Goal: Communication & Community: Answer question/provide support

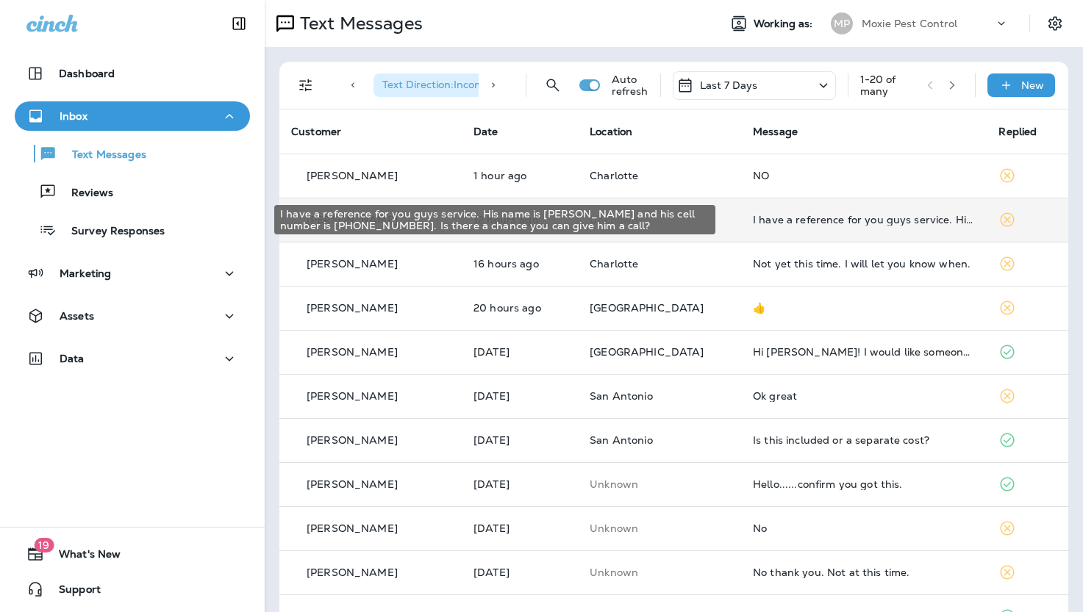
click at [773, 218] on div "I have a reference for you guys service. His name is [PERSON_NAME] and his cell…" at bounding box center [864, 220] width 222 height 12
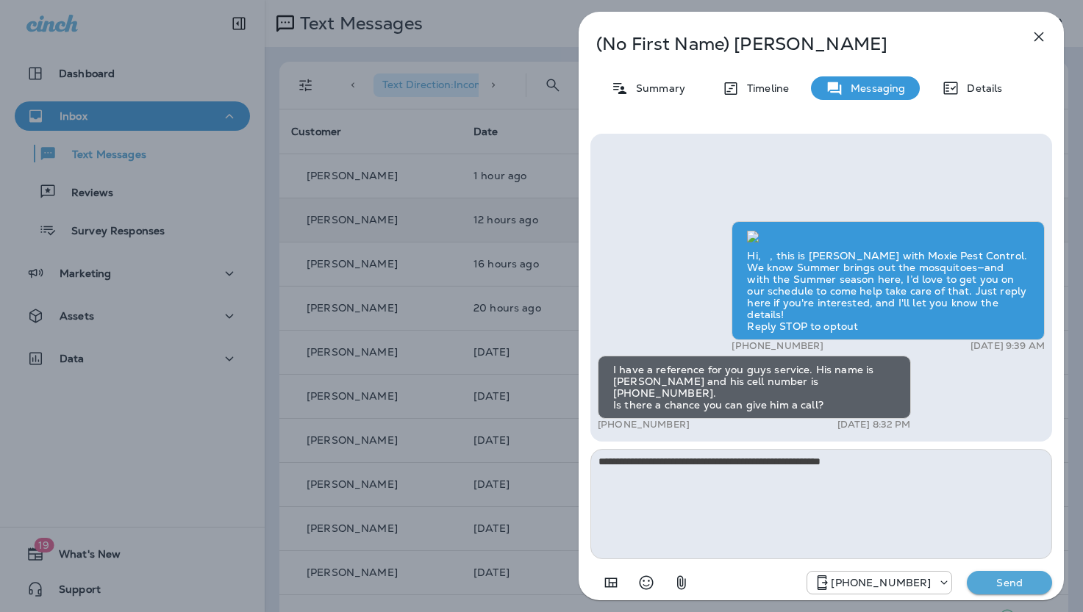
type textarea "**********"
click at [1001, 585] on p "Send" at bounding box center [1010, 582] width 62 height 13
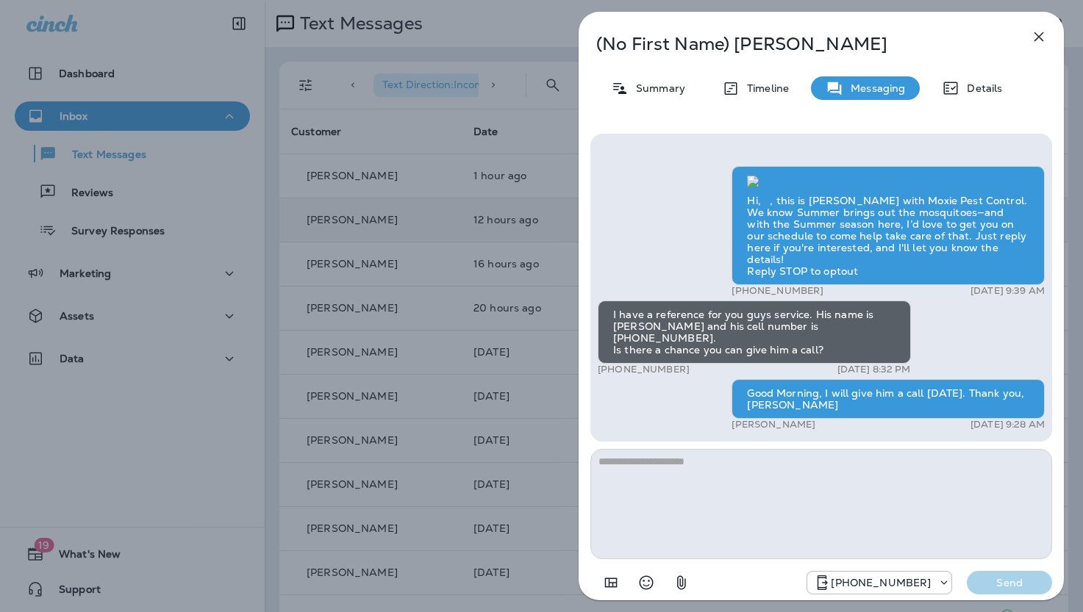
click at [1037, 35] on icon "button" at bounding box center [1039, 37] width 10 height 10
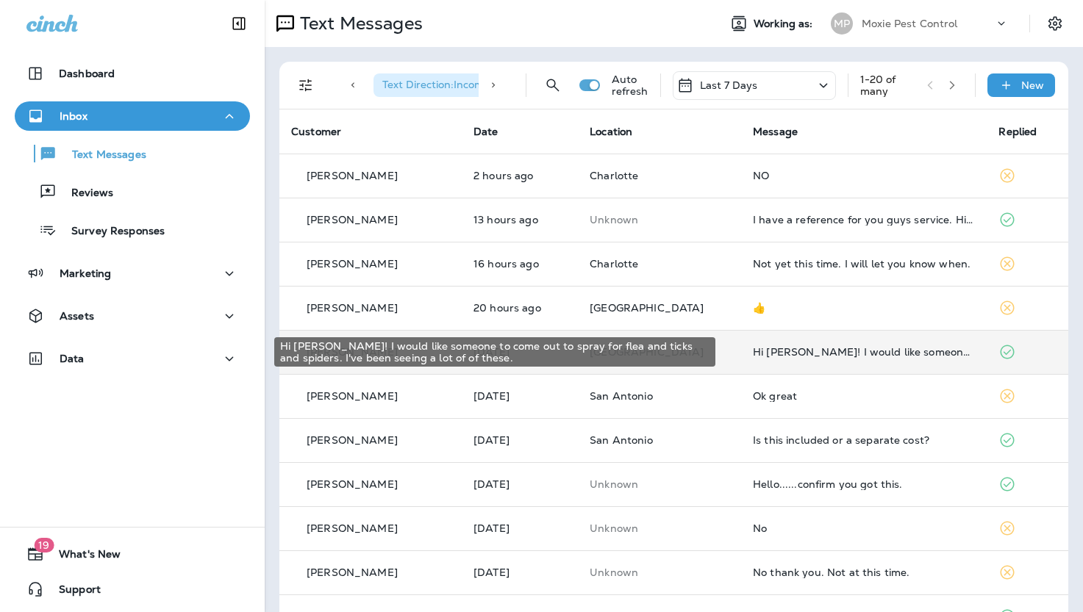
click at [753, 353] on div "Hi [PERSON_NAME]! I would like someone to come out to spray for flea and ticks …" at bounding box center [864, 352] width 222 height 12
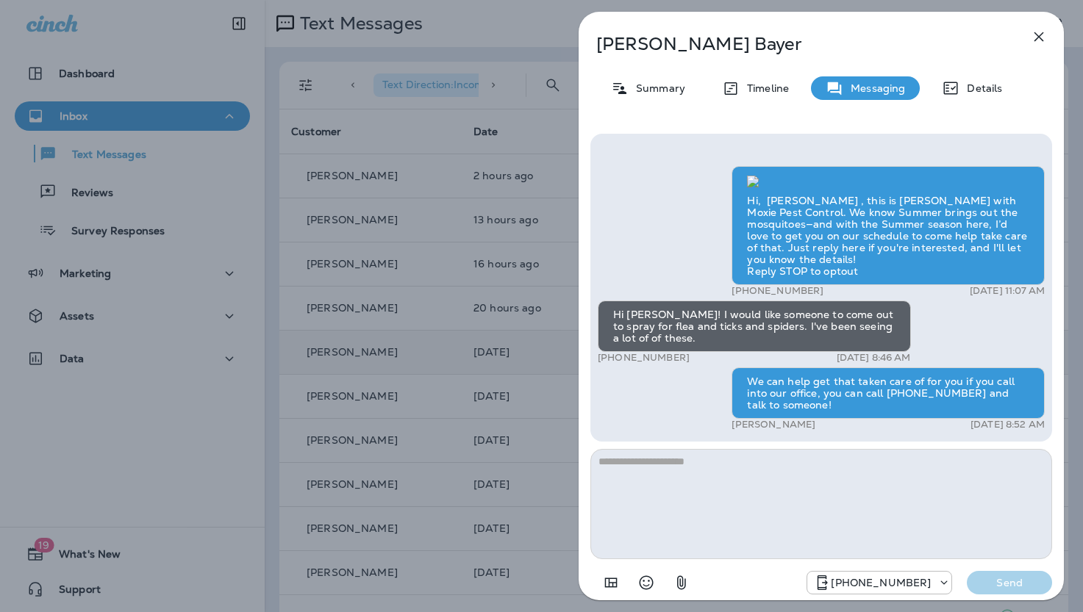
click at [1041, 33] on icon "button" at bounding box center [1039, 37] width 18 height 18
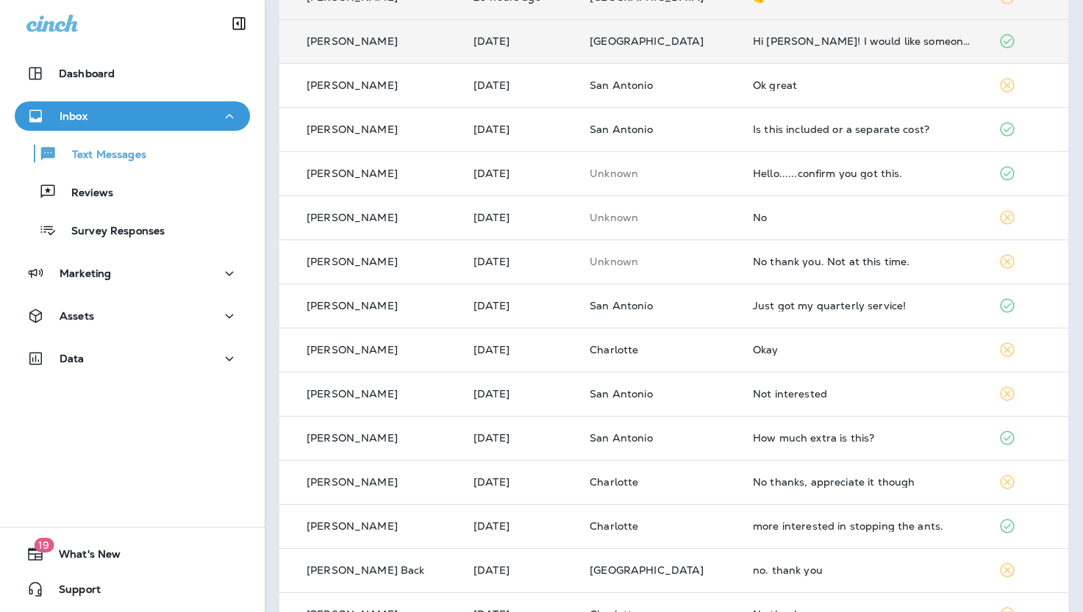
scroll to position [439, 0]
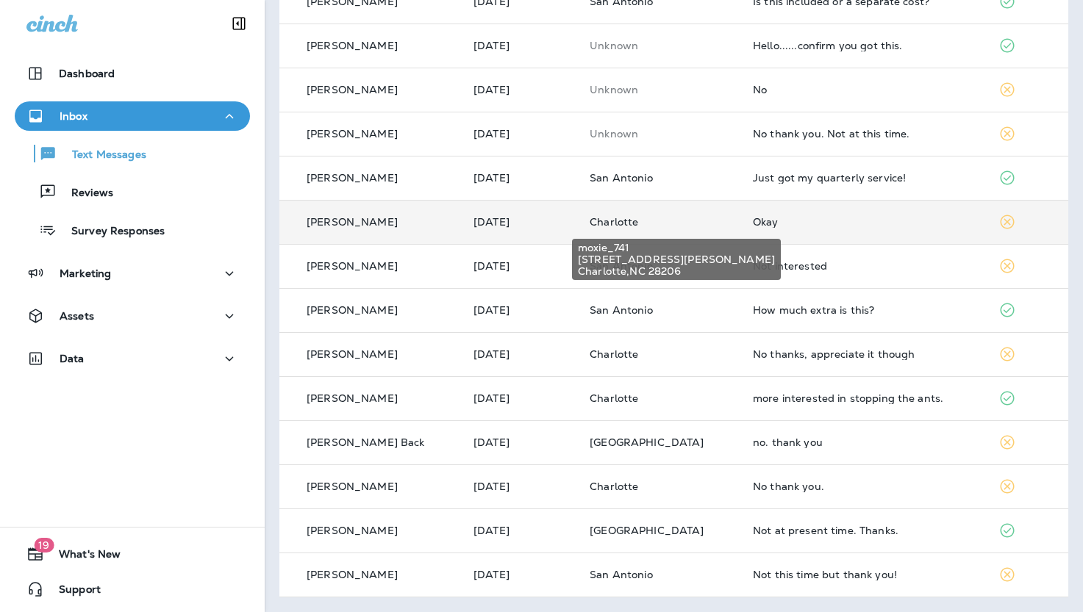
click at [632, 218] on span "Charlotte" at bounding box center [614, 221] width 49 height 13
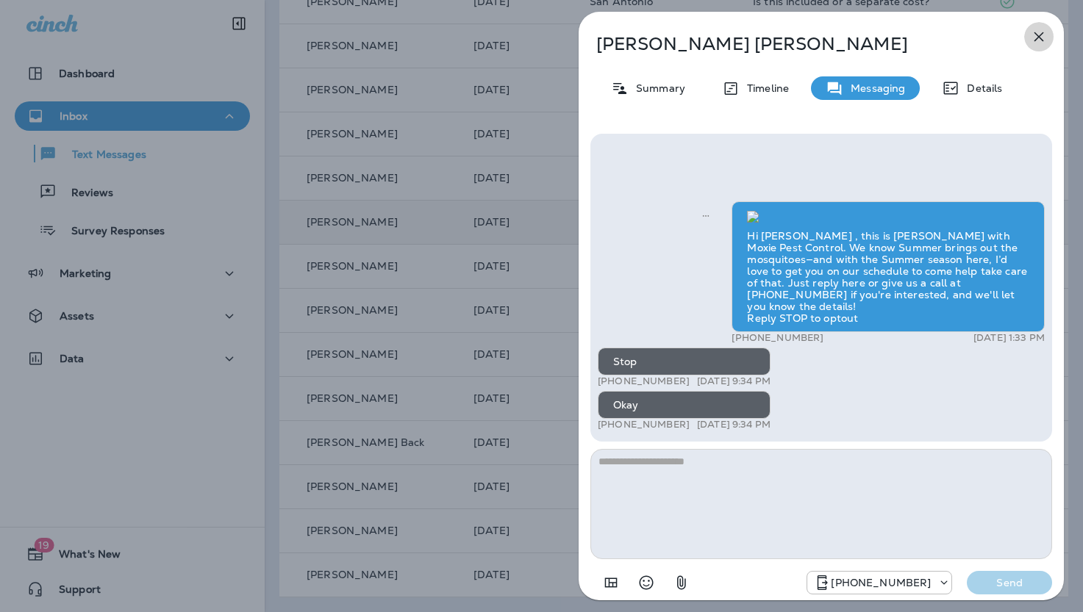
click at [1041, 36] on icon "button" at bounding box center [1039, 37] width 18 height 18
